Goal: Information Seeking & Learning: Check status

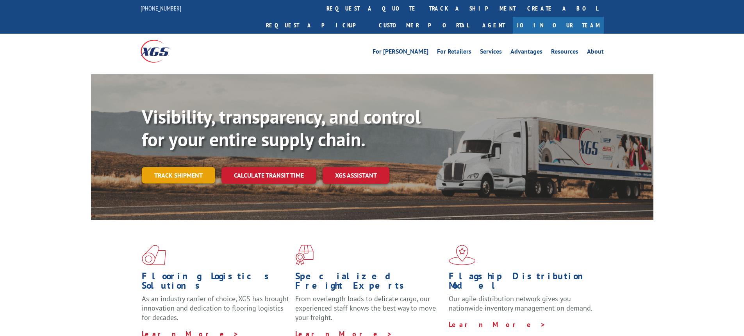
click at [171, 167] on link "Track shipment" at bounding box center [178, 175] width 73 height 16
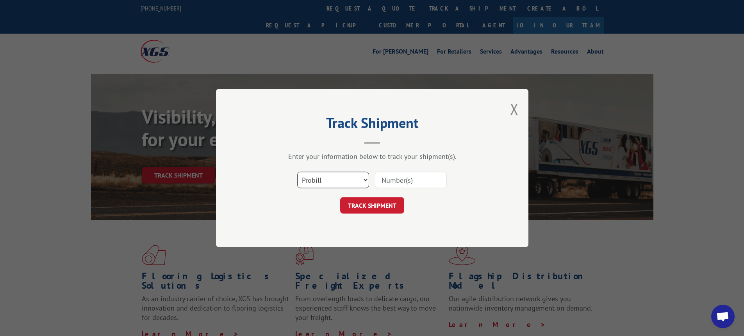
click at [368, 182] on select "Select category... Probill BOL PO" at bounding box center [333, 180] width 72 height 16
select select "bol"
click at [297, 172] on select "Select category... Probill BOL PO" at bounding box center [333, 180] width 72 height 16
click at [390, 179] on input at bounding box center [411, 180] width 72 height 16
type input "54400443"
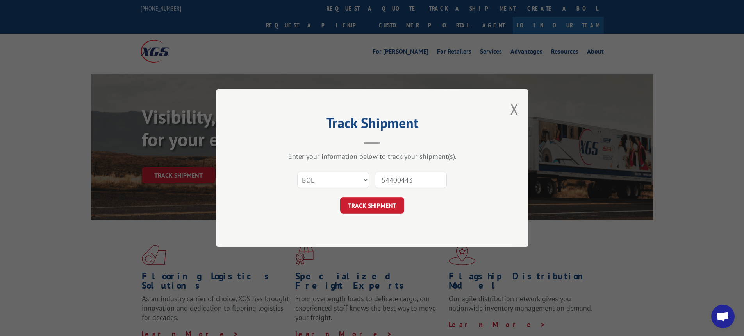
click button "TRACK SHIPMENT" at bounding box center [372, 205] width 64 height 16
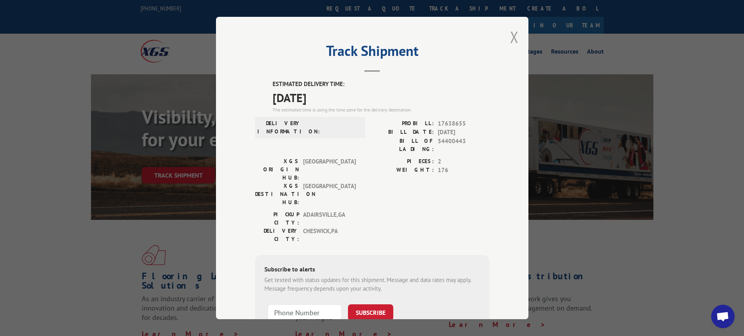
click at [510, 34] on button "Close modal" at bounding box center [514, 37] width 9 height 21
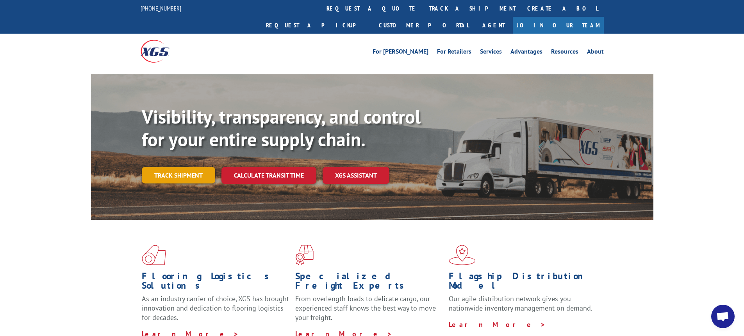
click at [196, 167] on link "Track shipment" at bounding box center [178, 175] width 73 height 16
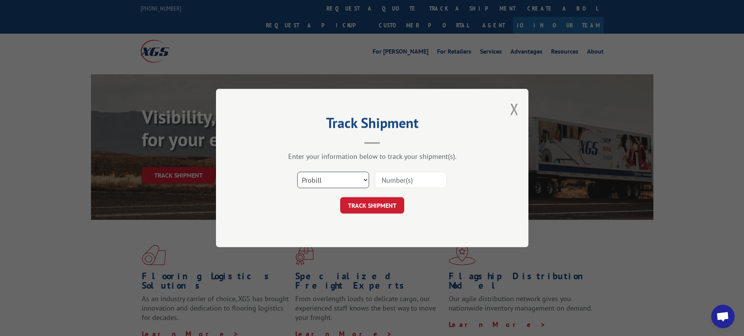
click at [367, 180] on select "Select category... Probill BOL PO" at bounding box center [333, 180] width 72 height 16
select select "bol"
click at [297, 172] on select "Select category... Probill BOL PO" at bounding box center [333, 180] width 72 height 16
click at [393, 179] on input at bounding box center [411, 180] width 72 height 16
type input "7046087"
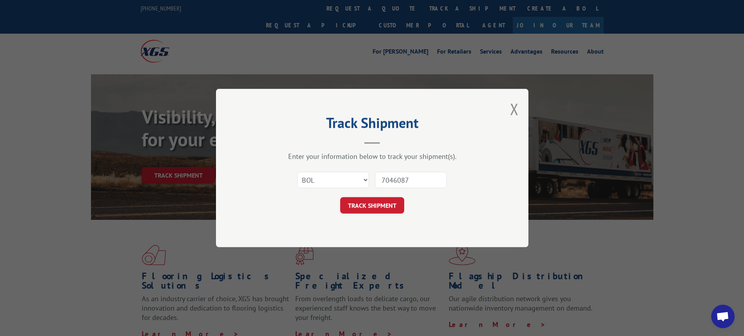
click button "TRACK SHIPMENT" at bounding box center [372, 205] width 64 height 16
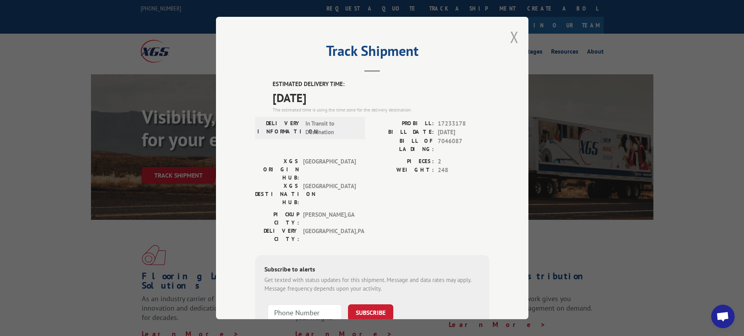
click at [513, 31] on button "Close modal" at bounding box center [514, 37] width 9 height 21
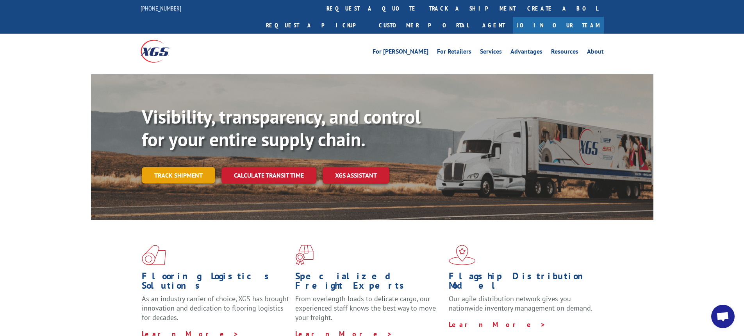
click at [181, 167] on link "Track shipment" at bounding box center [178, 175] width 73 height 16
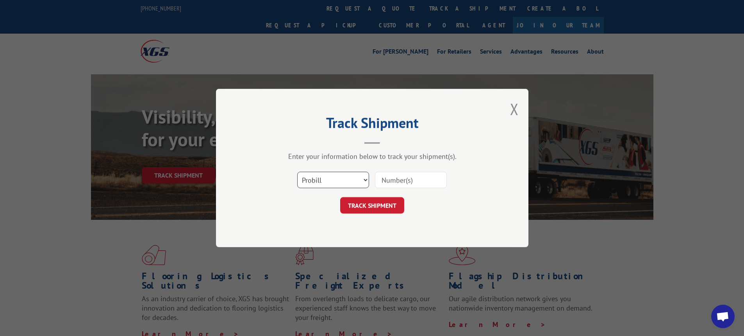
click at [365, 181] on select "Select category... Probill BOL PO" at bounding box center [333, 180] width 72 height 16
select select "bol"
click at [297, 172] on select "Select category... Probill BOL PO" at bounding box center [333, 180] width 72 height 16
click at [384, 177] on input at bounding box center [411, 180] width 72 height 16
type input "7046705"
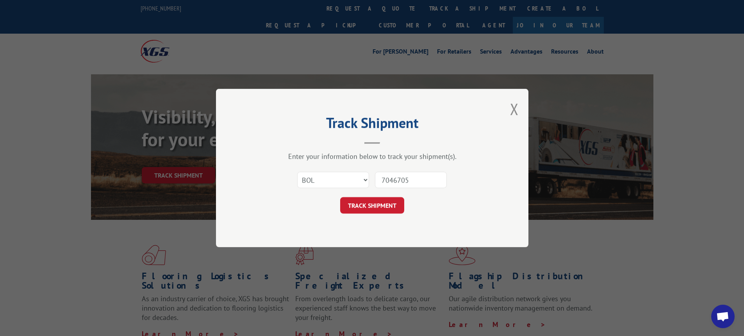
click button "TRACK SHIPMENT" at bounding box center [372, 205] width 64 height 16
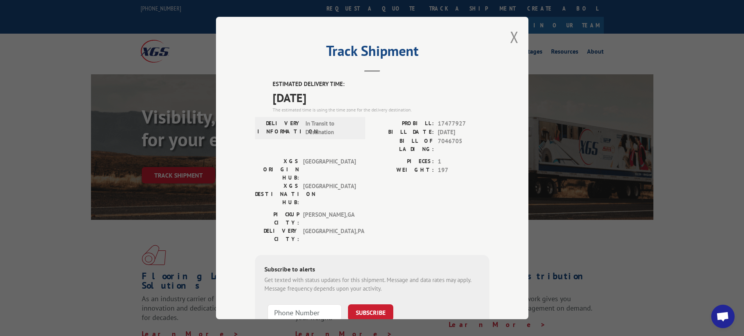
click at [510, 46] on button "Close modal" at bounding box center [514, 37] width 9 height 21
